Goal: Task Accomplishment & Management: Manage account settings

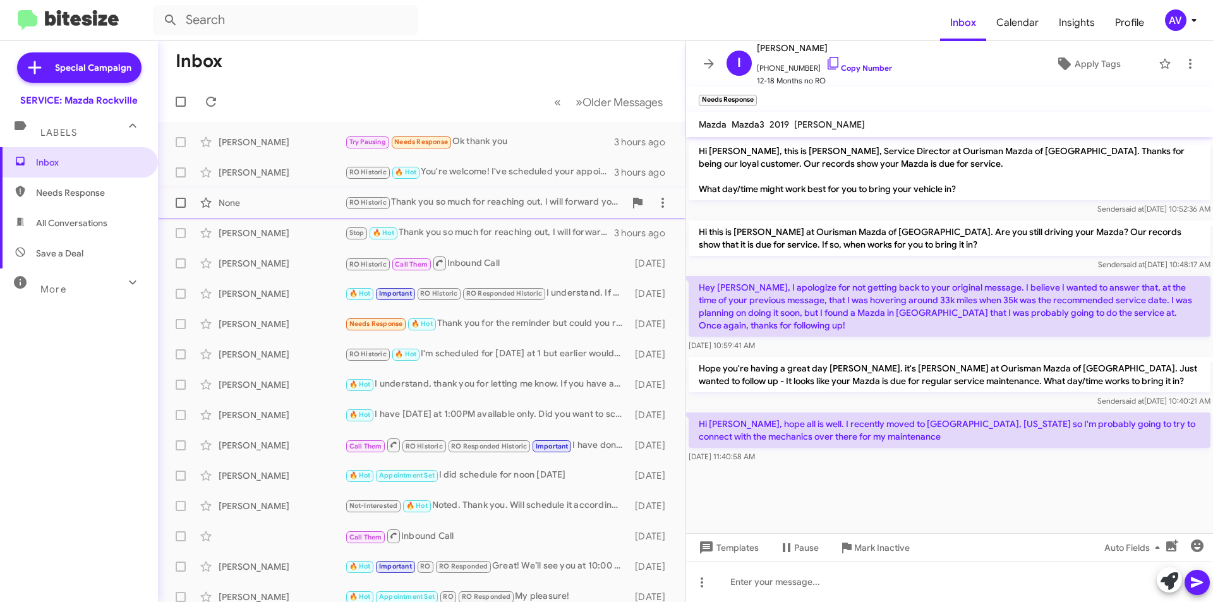
scroll to position [101, 0]
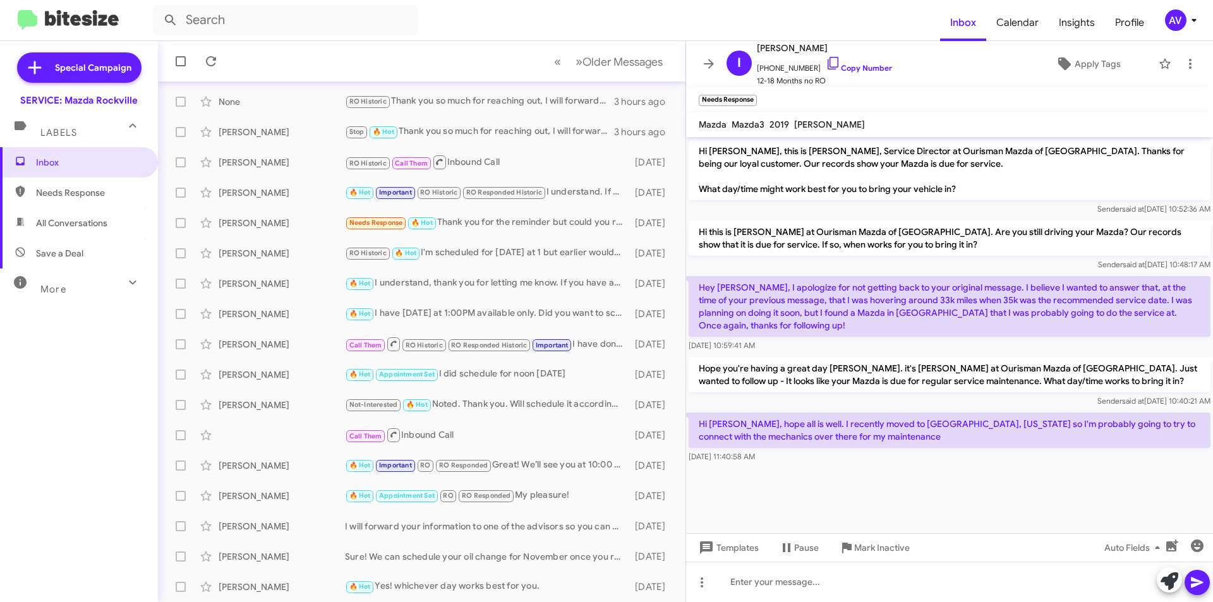
click at [1170, 20] on div "AV" at bounding box center [1175, 19] width 21 height 21
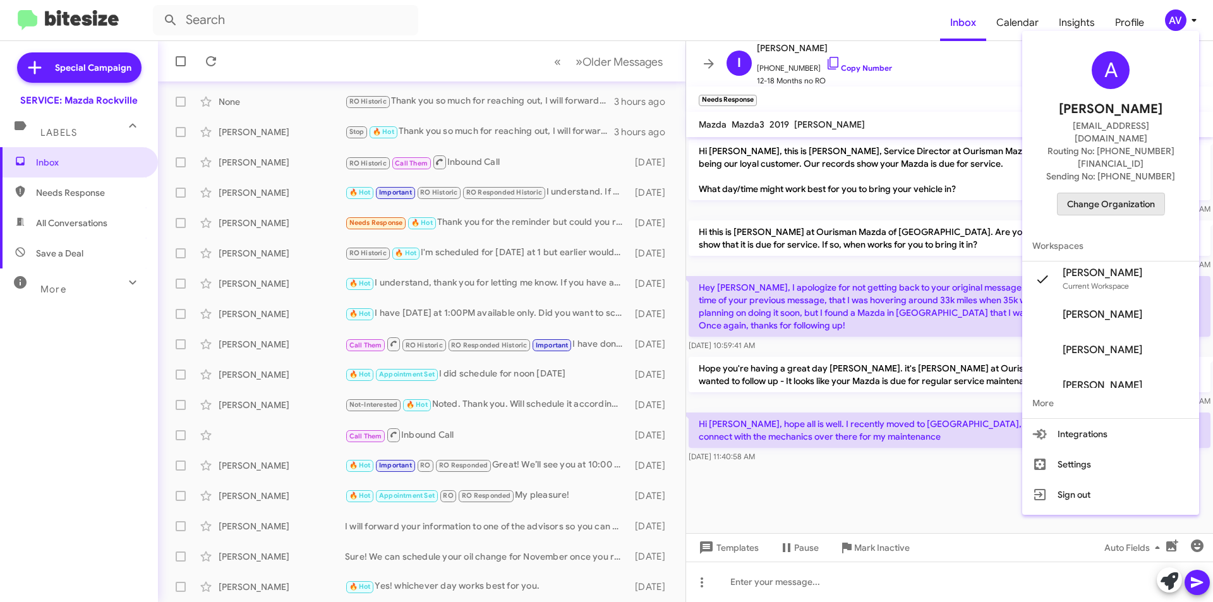
click at [1115, 193] on span "Change Organization" at bounding box center [1111, 203] width 88 height 21
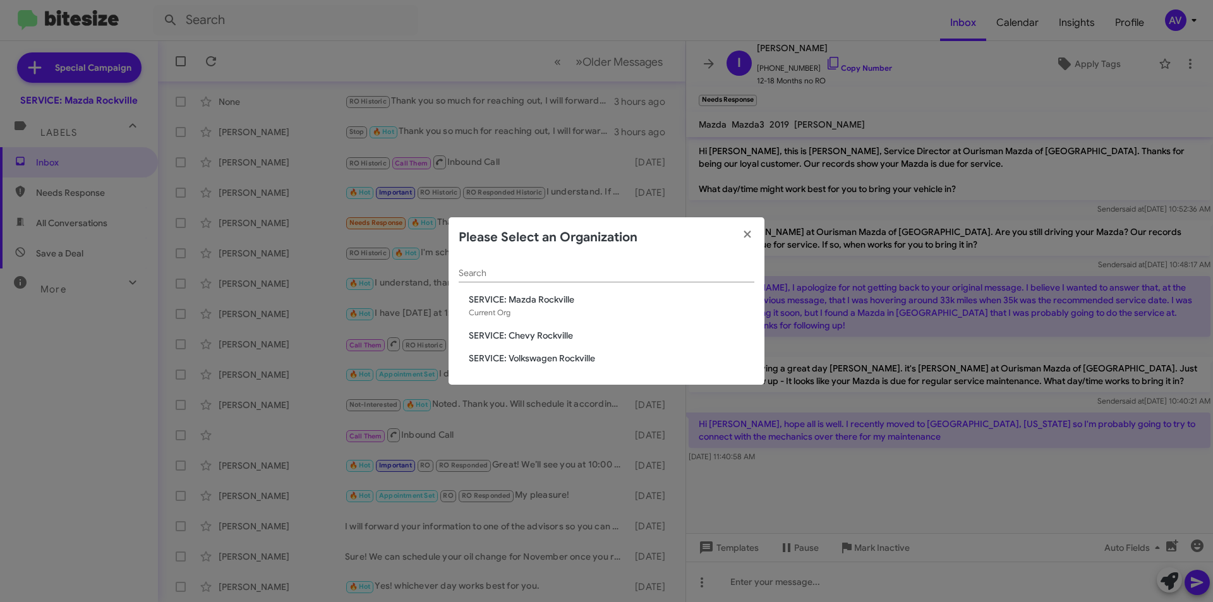
click at [590, 330] on span "SERVICE: Chevy Rockville" at bounding box center [612, 335] width 286 height 13
